Goal: Contribute content

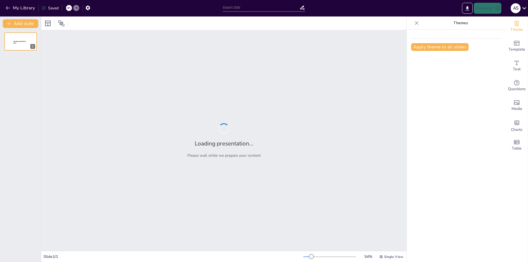
type input "Pengaruh Integritas, Kreativitas, Kualitas Layanan Konsultan Kepatuhan Wajib"
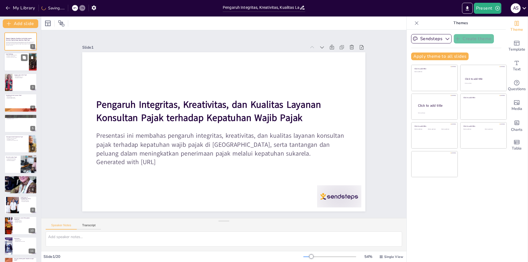
checkbox input "true"
click at [20, 62] on div at bounding box center [20, 62] width 33 height 19
type textarea "Kepatuhan wajib pajak adalah kunci untuk keberhasilan sistem perpajakan. Tanpa …"
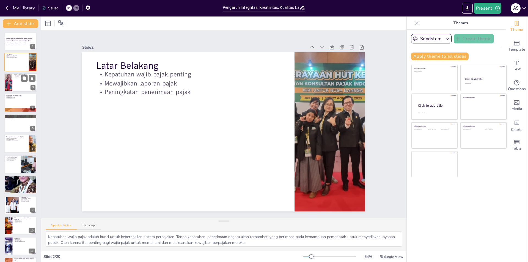
checkbox input "true"
click at [23, 84] on div at bounding box center [20, 82] width 33 height 19
type textarea "Integritas konsultan pajak adalah fondasi dari hubungan yang baik antara konsul…"
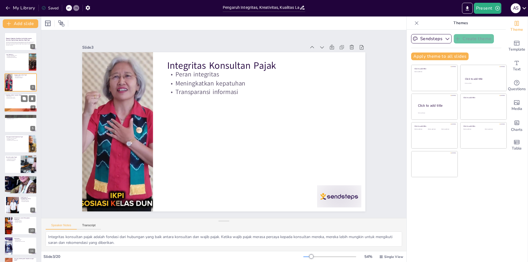
checkbox input "true"
click at [12, 103] on div at bounding box center [20, 102] width 33 height 19
type textarea "Konsultan pajak yang kreatif dapat menawarkan solusi inovatif yang membantu waj…"
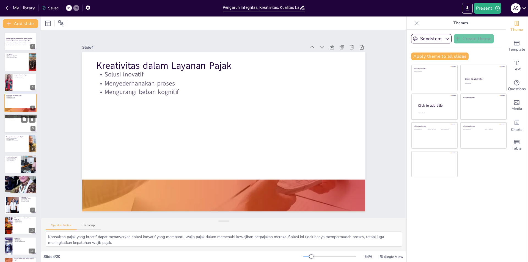
checkbox input "true"
click at [24, 131] on div at bounding box center [20, 123] width 33 height 19
type textarea "Keandalan adalah salah satu aspek kunci dari kualitas layanan konsultan pajak. …"
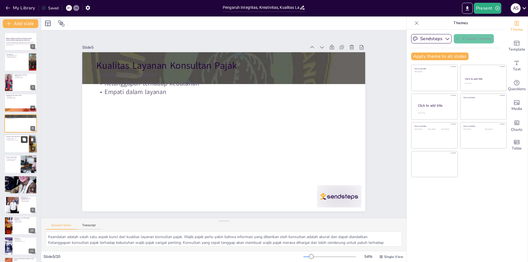
checkbox input "true"
click at [22, 141] on icon at bounding box center [24, 139] width 4 height 4
type textarea "Rendahnya literasi perpajakan adalah salah satu tantangan terbesar yang dihadap…"
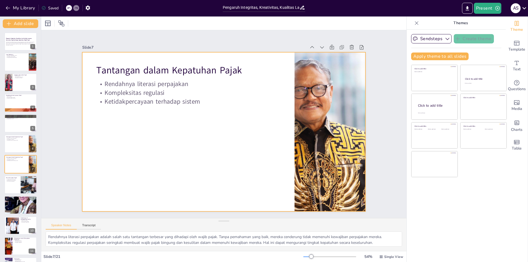
scroll to position [19, 0]
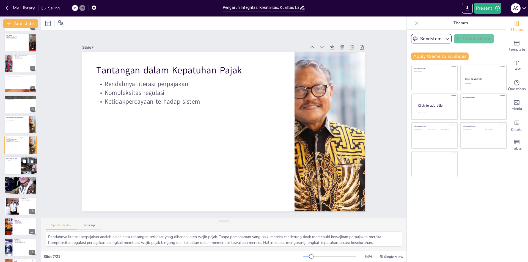
checkbox input "true"
click at [20, 163] on div at bounding box center [20, 165] width 33 height 19
type textarea "Tanggung jawab konsultan pajak sangat besar, karena mereka harus memastikan bah…"
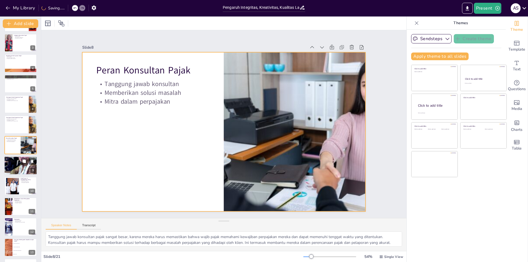
checkbox input "true"
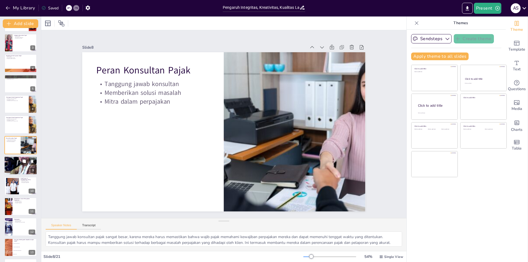
click at [15, 164] on div at bounding box center [20, 166] width 33 height 46
type textarea "Keterkaitan antara integritas, kreativitas, dan kualitas layanan sangat penting…"
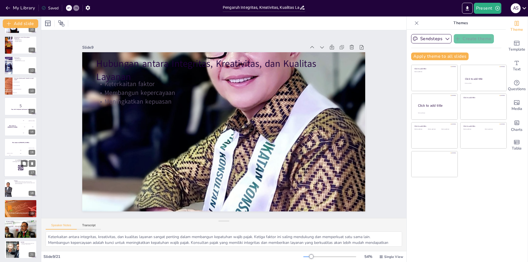
scroll to position [202, 0]
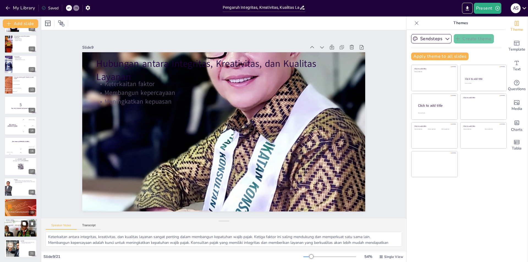
checkbox input "true"
click at [20, 227] on div at bounding box center [20, 228] width 33 height 22
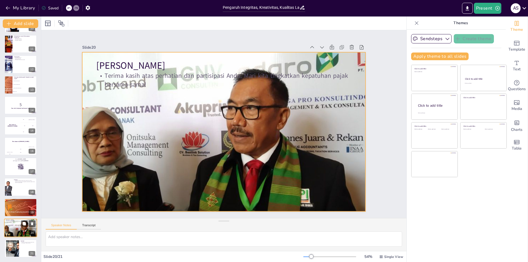
click at [18, 227] on div at bounding box center [20, 228] width 33 height 22
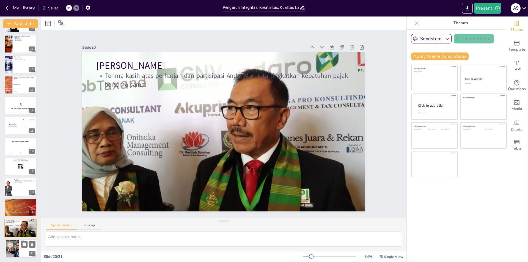
click at [16, 249] on div at bounding box center [12, 248] width 29 height 17
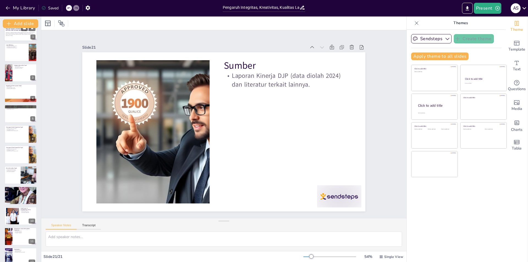
scroll to position [0, 0]
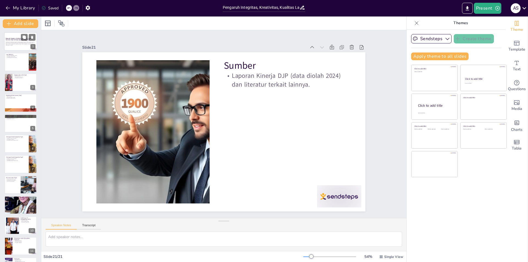
click at [17, 40] on strong "Pengaruh Integritas, Kreativitas, dan Kualitas Layanan Konsultan Pajak terhadap…" at bounding box center [19, 39] width 26 height 3
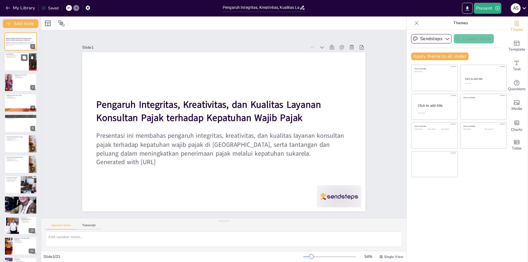
checkbox input "true"
click at [21, 61] on div at bounding box center [20, 62] width 33 height 19
type textarea "Kepatuhan wajib pajak adalah kunci untuk keberhasilan sistem perpajakan. Tanpa …"
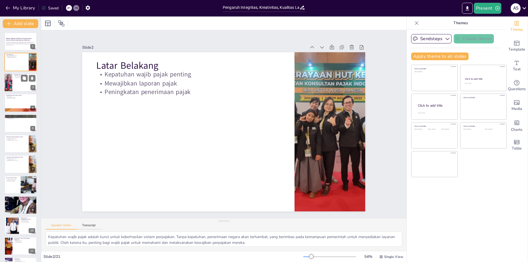
checkbox input "true"
click at [16, 81] on div at bounding box center [20, 82] width 33 height 19
type textarea "Integritas konsultan pajak adalah fondasi dari hubungan yang baik antara konsul…"
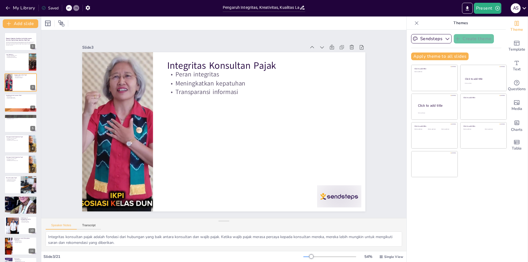
checkbox input "true"
